Goal: Find specific page/section: Find specific page/section

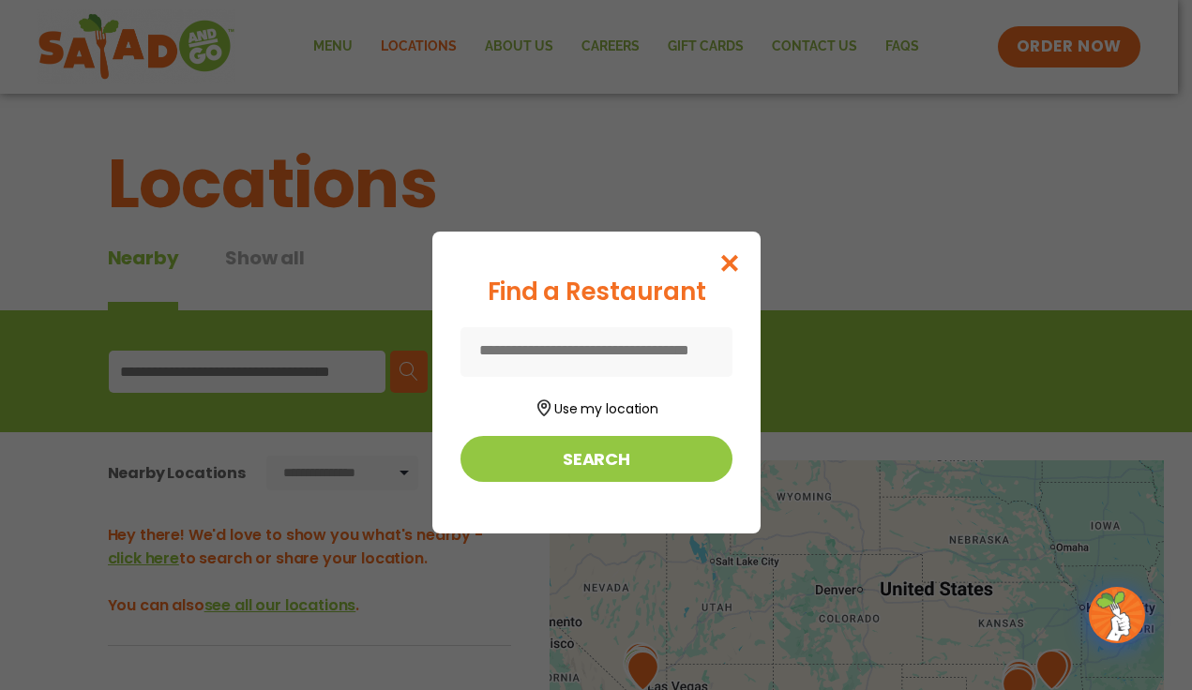
click at [589, 351] on input at bounding box center [596, 352] width 272 height 50
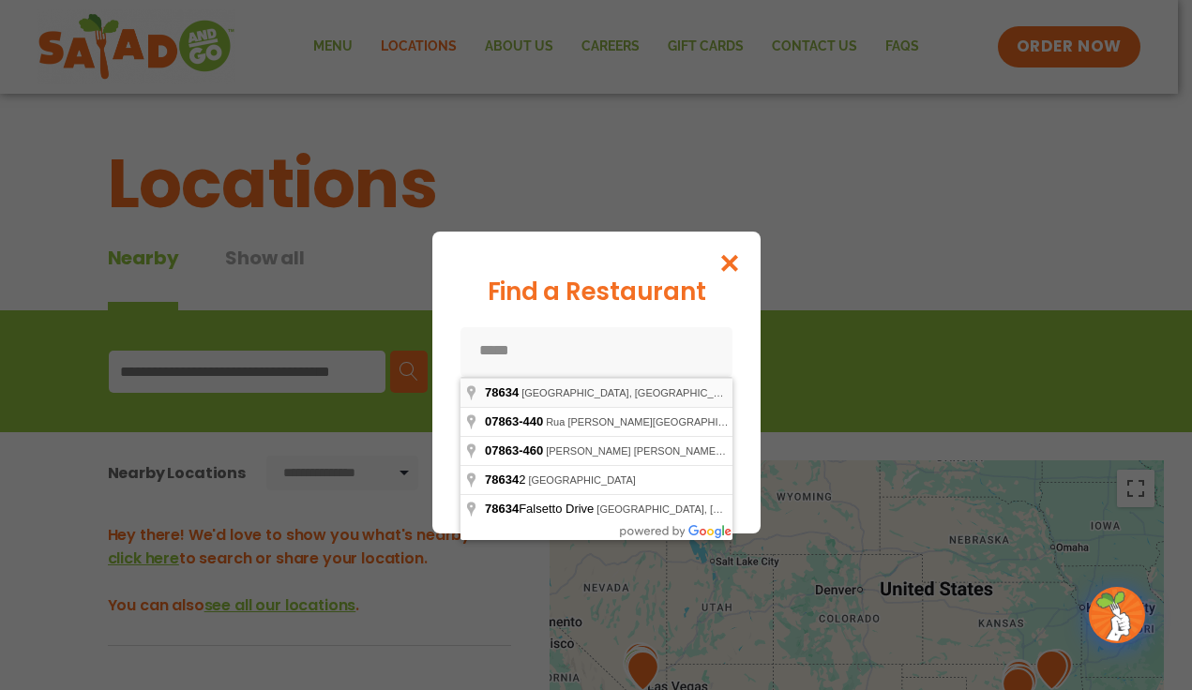
type input "**********"
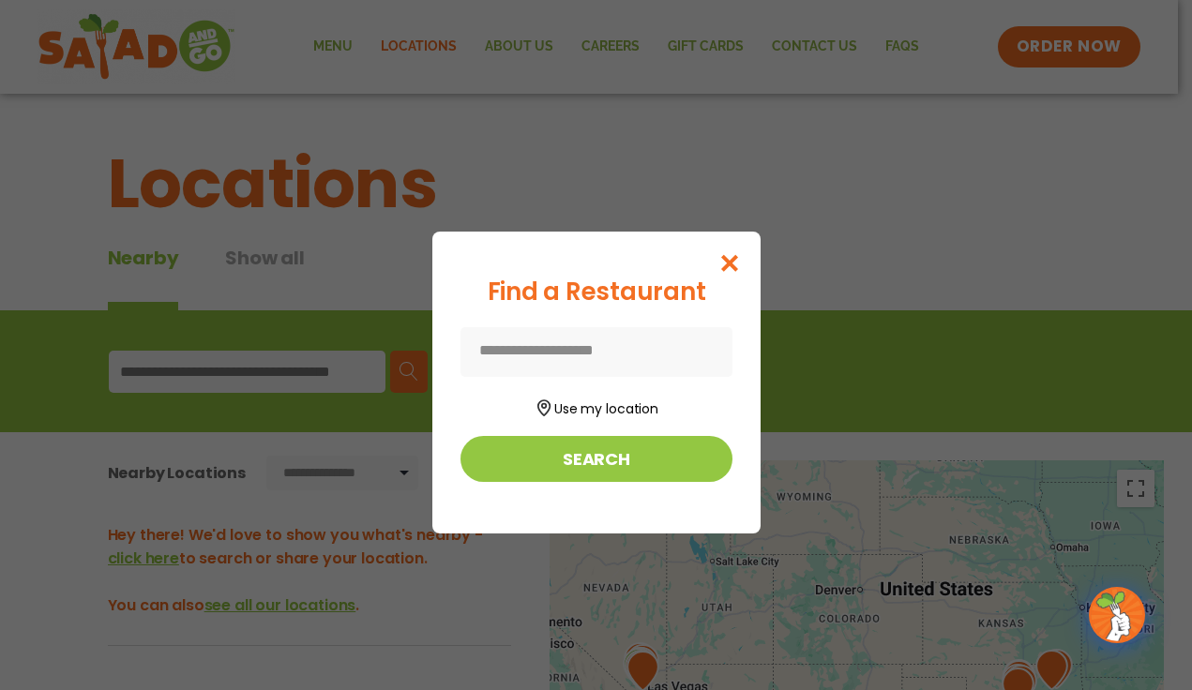
type input "**********"
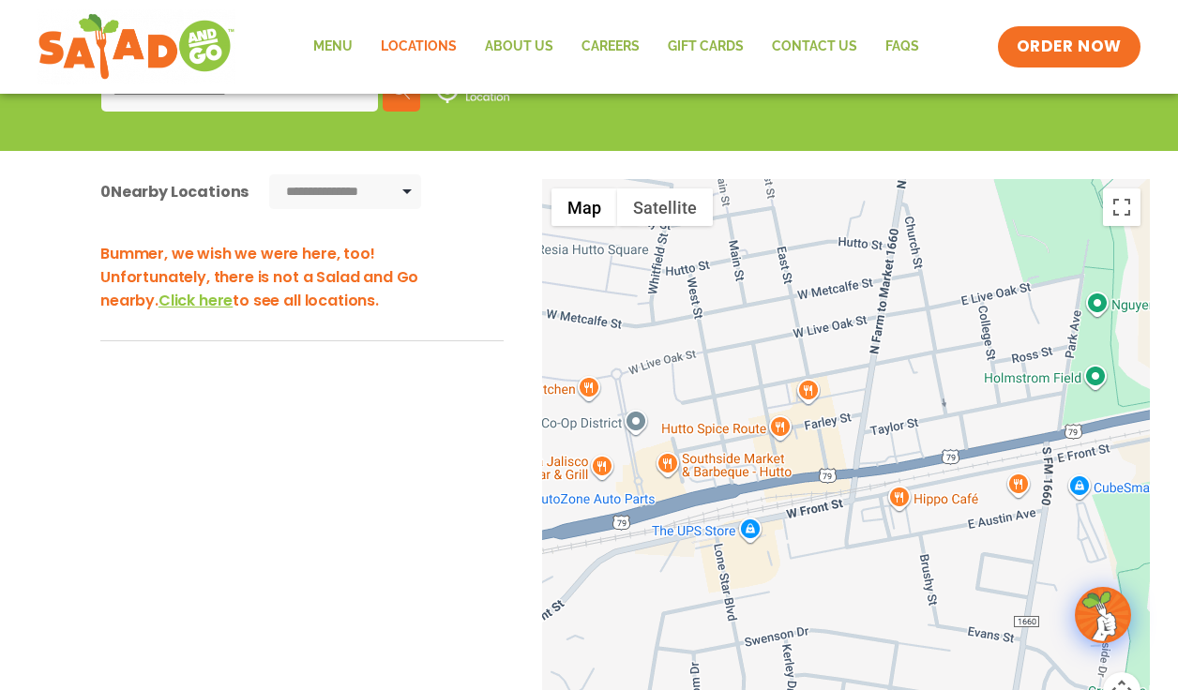
scroll to position [469, 0]
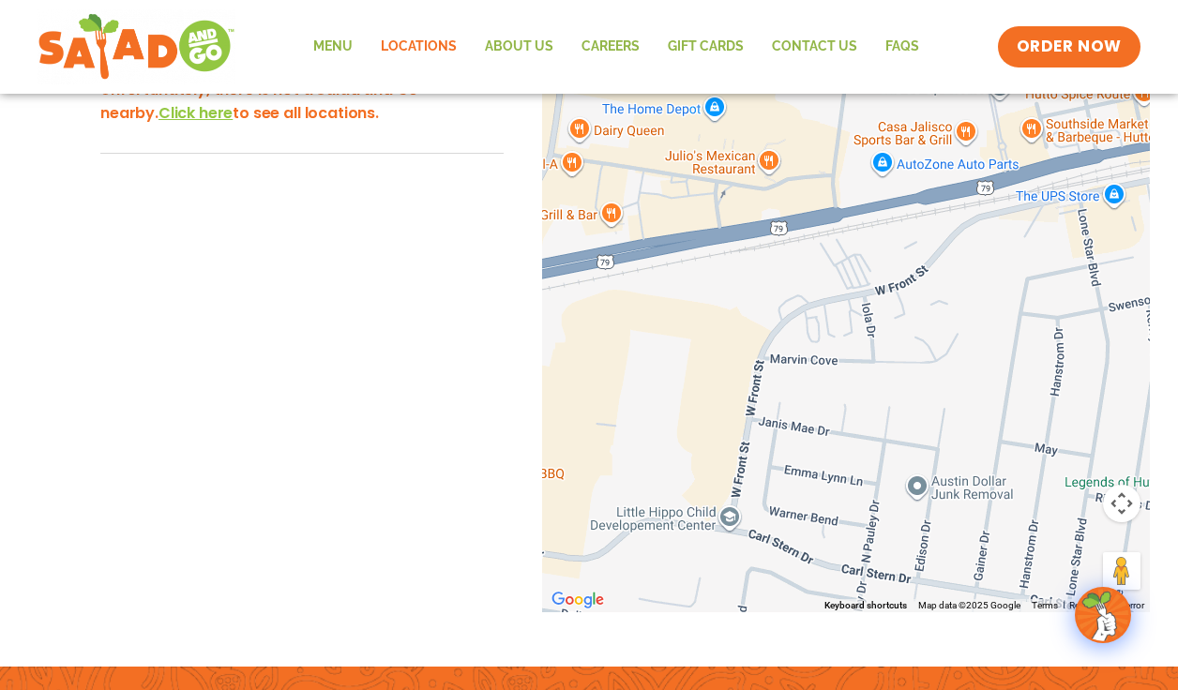
drag, startPoint x: 615, startPoint y: 514, endPoint x: 981, endPoint y: 367, distance: 394.2
click at [981, 367] on div at bounding box center [846, 302] width 608 height 621
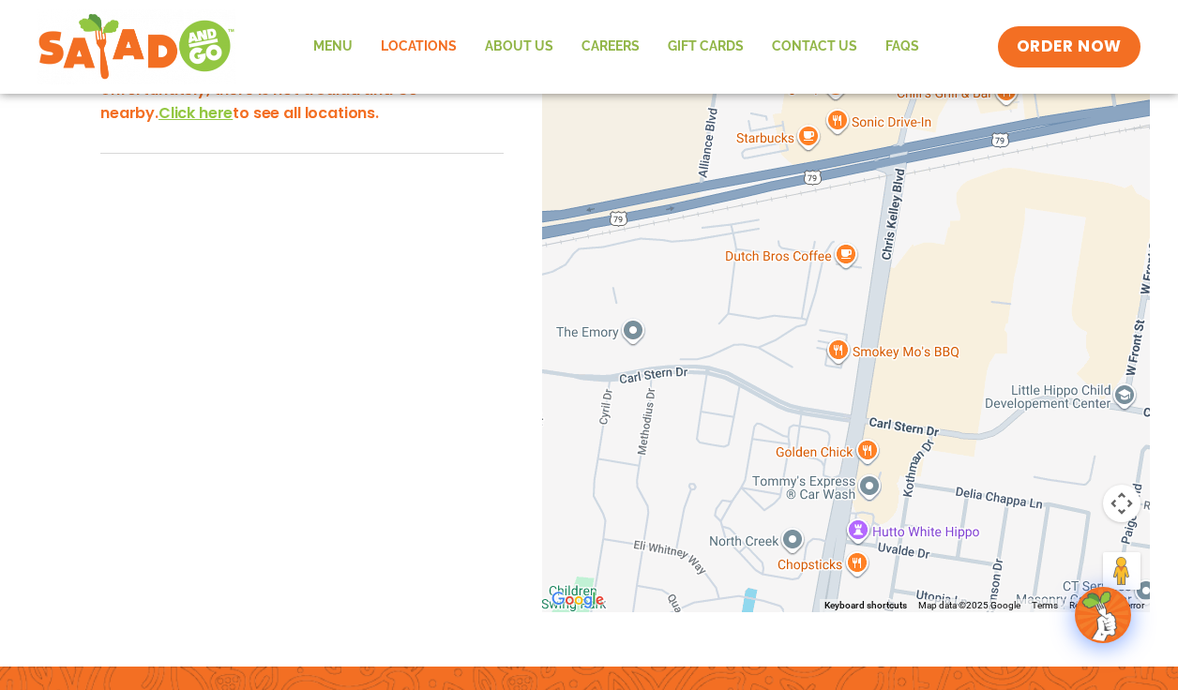
drag, startPoint x: 598, startPoint y: 504, endPoint x: 995, endPoint y: 383, distance: 415.0
click at [995, 383] on div at bounding box center [846, 302] width 608 height 621
click at [1125, 511] on button "Map camera controls" at bounding box center [1122, 504] width 38 height 38
click at [1076, 454] on button "Zoom in" at bounding box center [1075, 457] width 38 height 38
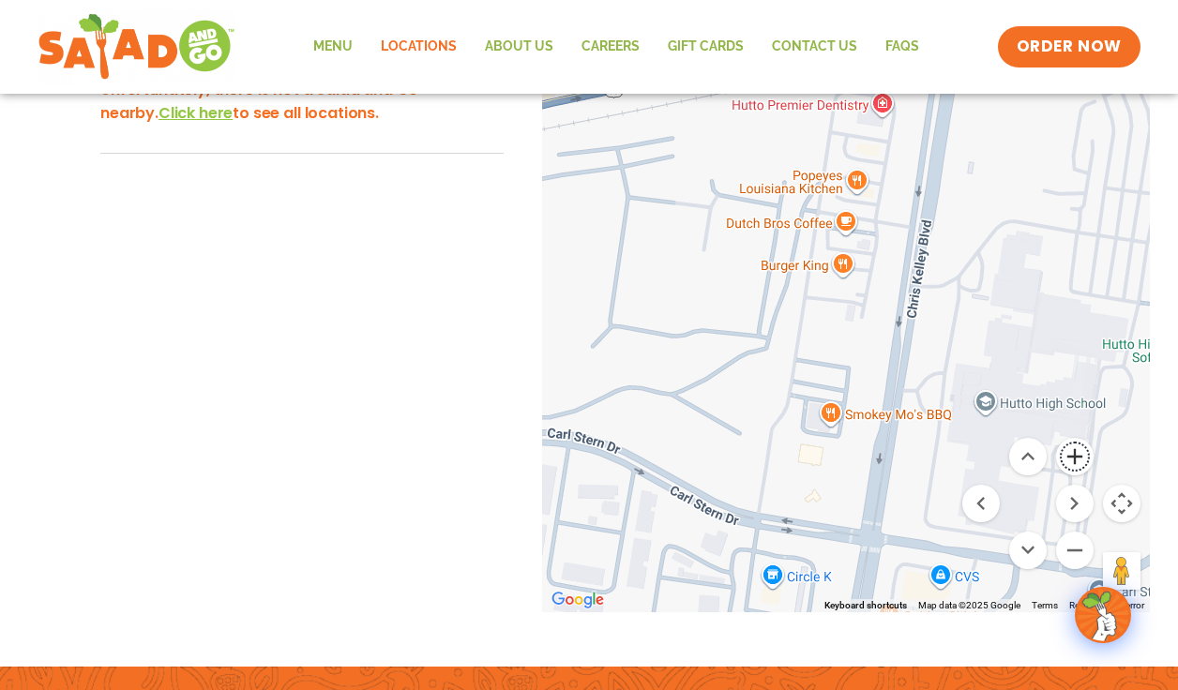
click at [1076, 452] on button "Zoom in" at bounding box center [1075, 457] width 38 height 38
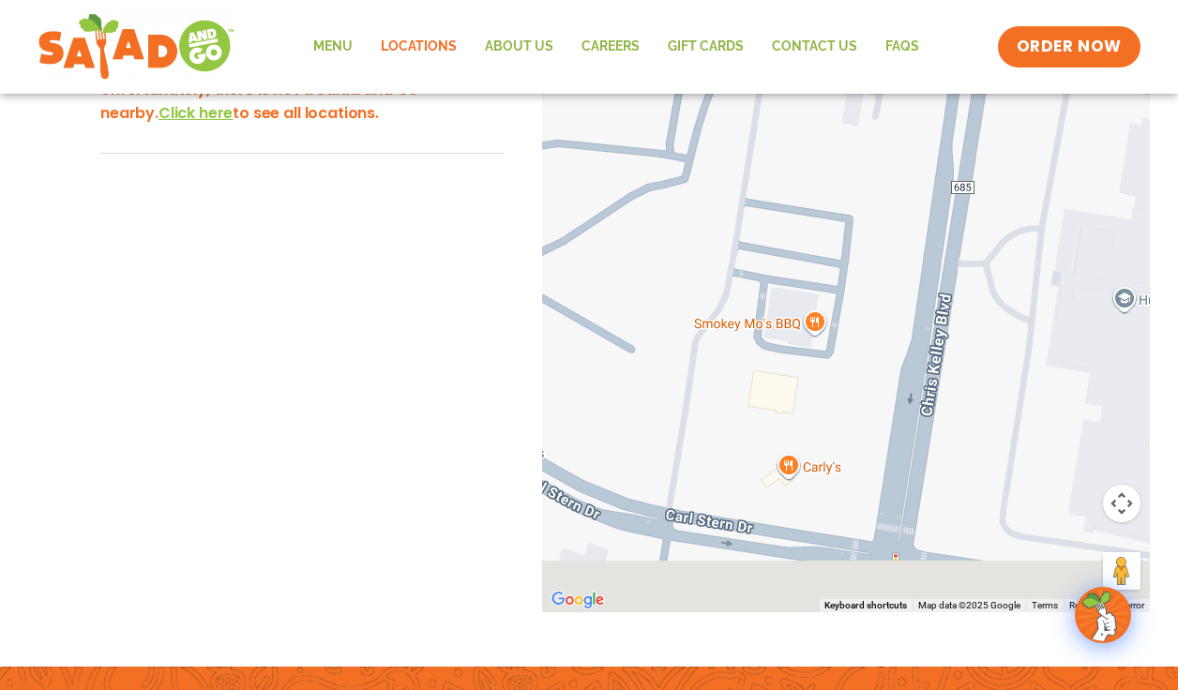
drag, startPoint x: 890, startPoint y: 566, endPoint x: 889, endPoint y: 336, distance: 230.7
click at [889, 336] on div at bounding box center [846, 302] width 608 height 621
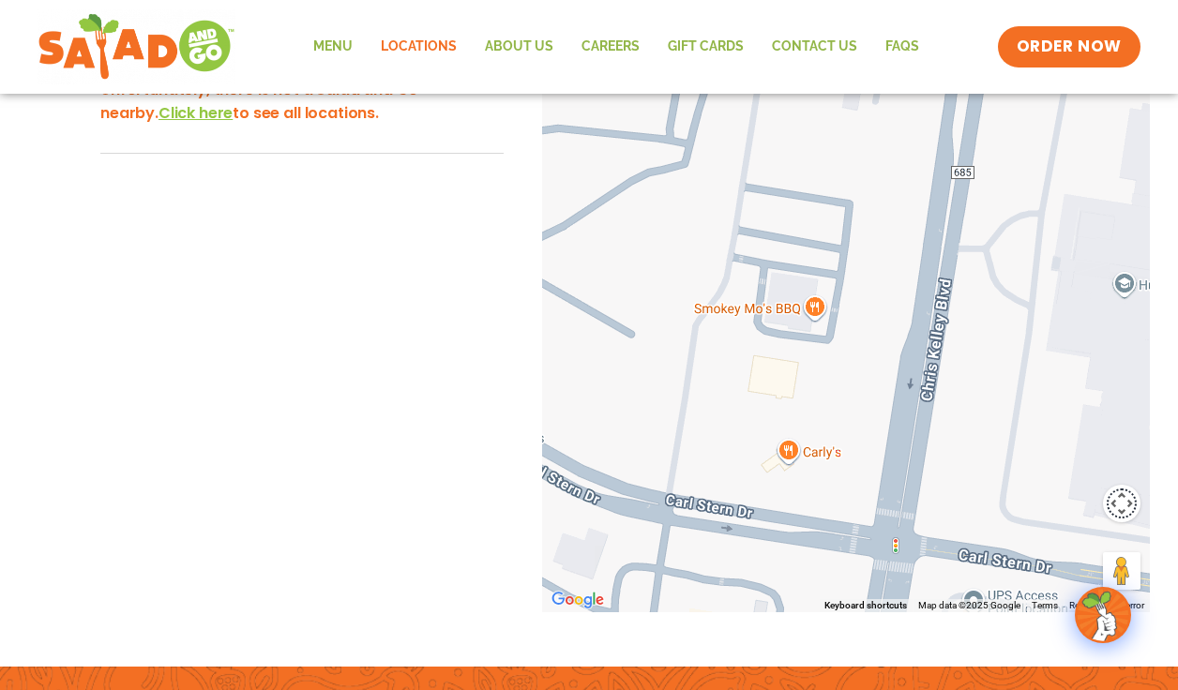
click at [1124, 503] on button "Map camera controls" at bounding box center [1122, 504] width 38 height 38
click at [1075, 445] on button "Zoom in" at bounding box center [1075, 457] width 38 height 38
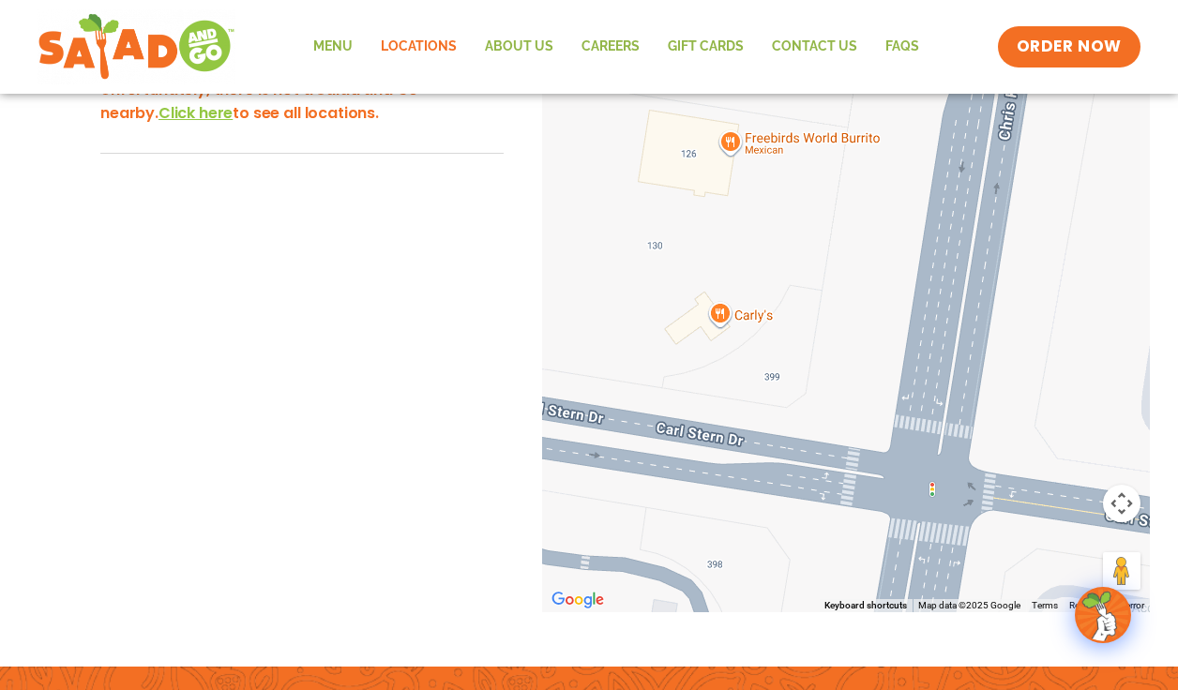
drag, startPoint x: 903, startPoint y: 558, endPoint x: 890, endPoint y: 257, distance: 301.3
click at [890, 257] on div at bounding box center [846, 302] width 608 height 621
click at [754, 310] on div at bounding box center [846, 302] width 608 height 621
click at [697, 266] on span "View on Google Maps" at bounding box center [669, 270] width 115 height 14
